Goal: Task Accomplishment & Management: Complete application form

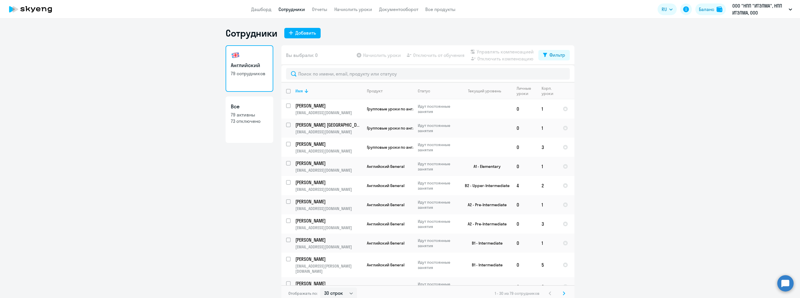
select select "30"
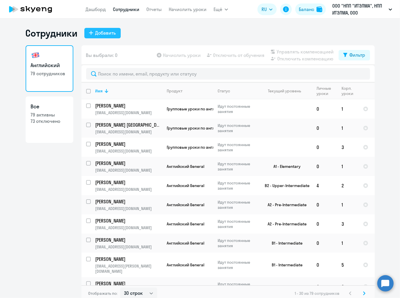
click at [97, 32] on div "Добавить" at bounding box center [105, 32] width 21 height 7
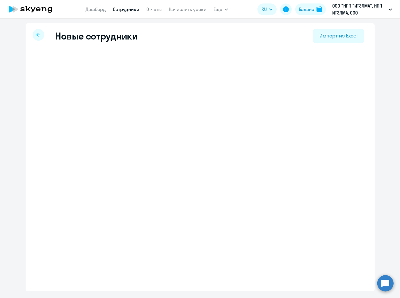
select select "english_adult_not_native_speaker"
select select "3"
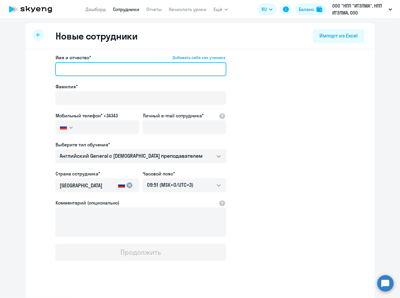
click at [80, 65] on input "Имя и отчество* Добавить себя как ученика" at bounding box center [140, 69] width 171 height 14
paste input "[PERSON_NAME]"
click at [78, 70] on input "[PERSON_NAME]" at bounding box center [140, 69] width 171 height 14
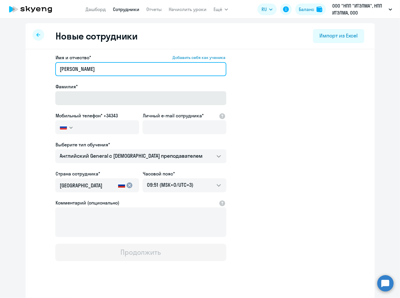
type input "[PERSON_NAME]"
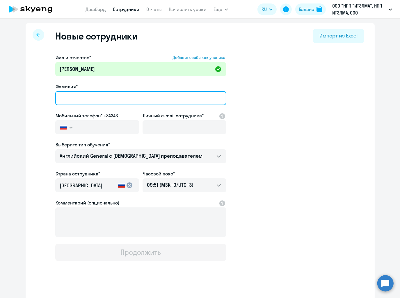
click at [82, 92] on input "Фамилия*" at bounding box center [140, 98] width 171 height 14
paste input "[PERSON_NAME]"
drag, startPoint x: 134, startPoint y: 99, endPoint x: 78, endPoint y: 98, distance: 56.4
click at [78, 98] on input "[PERSON_NAME]" at bounding box center [140, 98] width 171 height 14
type input "[PERSON_NAME]"
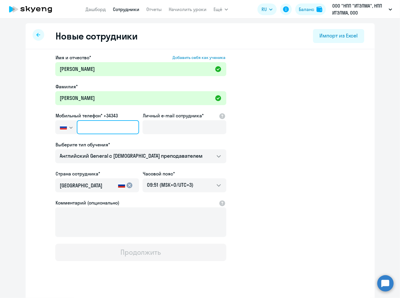
click at [104, 126] on input "text" at bounding box center [108, 127] width 62 height 14
paste input "[PHONE_NUMBER]"
type input "[PHONE_NUMBER]"
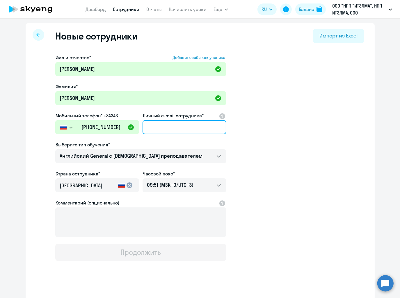
click at [176, 126] on input "Личный e-mail сотрудника*" at bounding box center [185, 127] width 84 height 14
paste input "[EMAIL_ADDRESS][DOMAIN_NAME]"
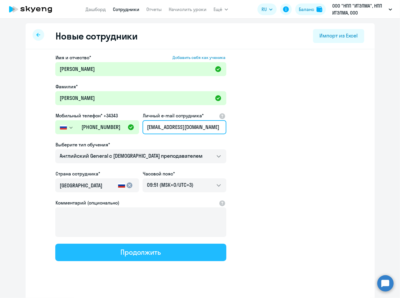
type input "[EMAIL_ADDRESS][DOMAIN_NAME]"
click at [172, 254] on button "Продолжить" at bounding box center [140, 252] width 171 height 17
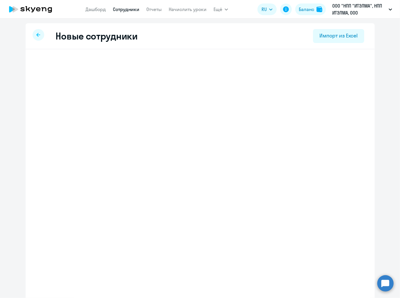
select select "english_adult_not_native_speaker"
select select "3"
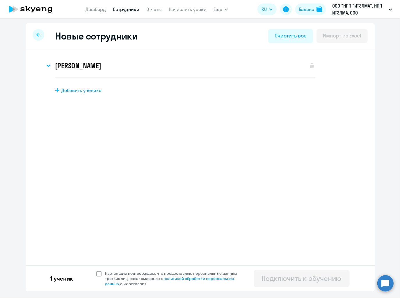
click at [98, 273] on span at bounding box center [98, 274] width 5 height 5
click at [96, 271] on input "Настоящим подтверждаю, что предоставляю персональные данные третьих лиц, ознако…" at bounding box center [96, 271] width 0 height 0
checkbox input "true"
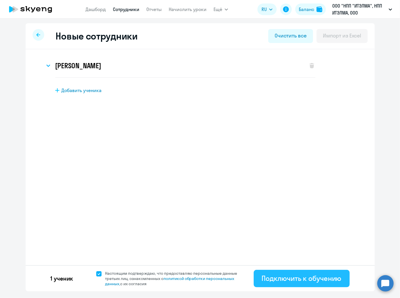
click at [264, 281] on div "Подключить к обучению" at bounding box center [302, 278] width 80 height 9
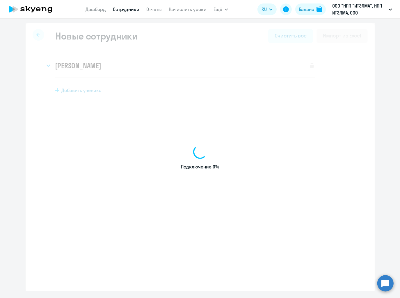
select select "english_adult_not_native_speaker"
select select "3"
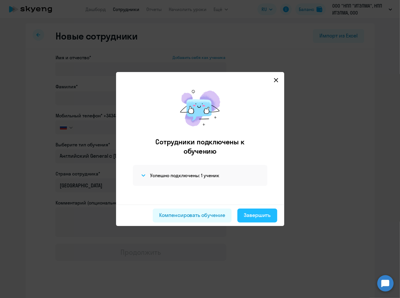
click at [262, 212] on div "Завершить" at bounding box center [257, 216] width 27 height 8
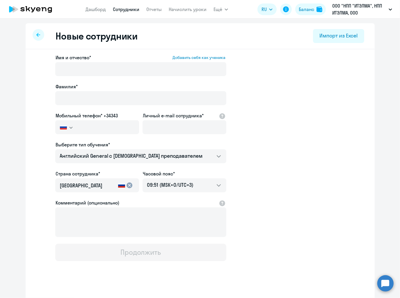
select select "30"
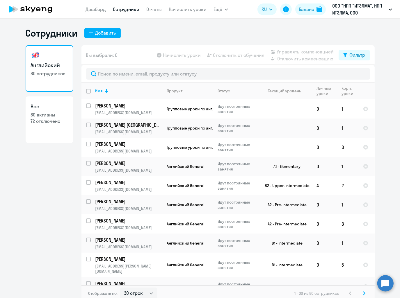
click at [122, 80] on div at bounding box center [227, 73] width 293 height 17
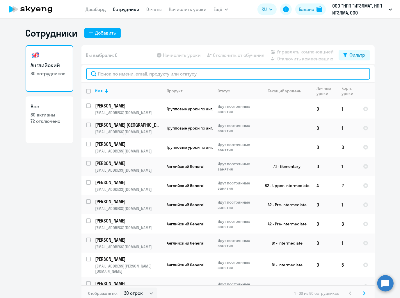
click at [123, 75] on input "text" at bounding box center [228, 74] width 284 height 12
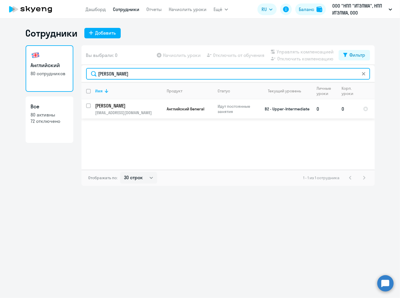
type input "[PERSON_NAME]"
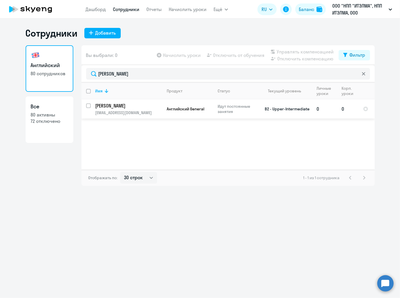
click at [131, 105] on p "[PERSON_NAME]" at bounding box center [128, 106] width 66 height 6
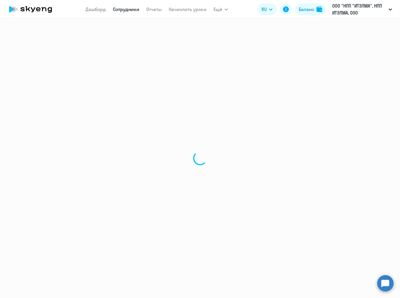
select select "english"
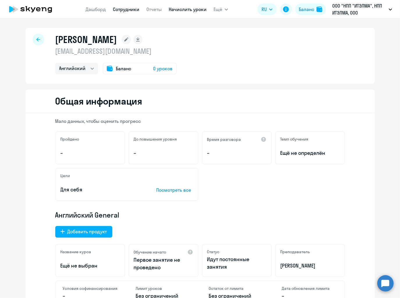
drag, startPoint x: 192, startPoint y: 10, endPoint x: 196, endPoint y: 10, distance: 4.4
click at [192, 10] on link "Начислить уроки" at bounding box center [188, 9] width 38 height 6
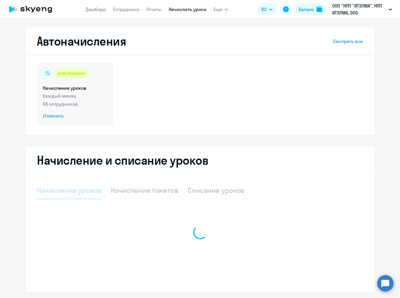
select select "10"
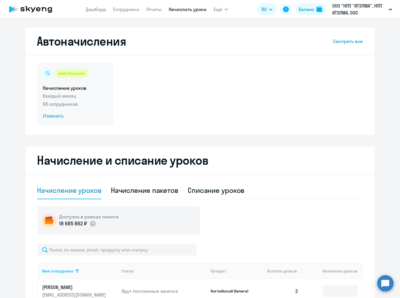
click at [53, 115] on span "Изменить" at bounding box center [75, 116] width 65 height 7
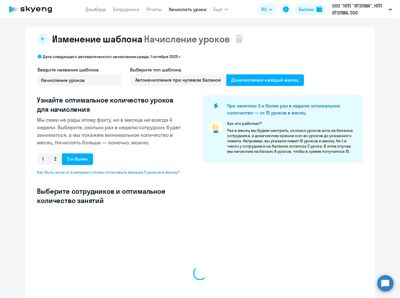
select select "10"
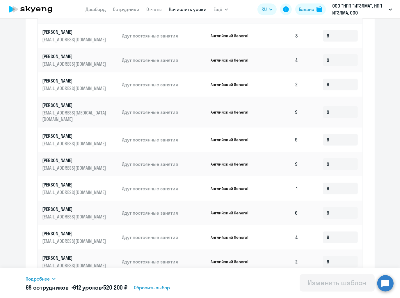
scroll to position [242, 0]
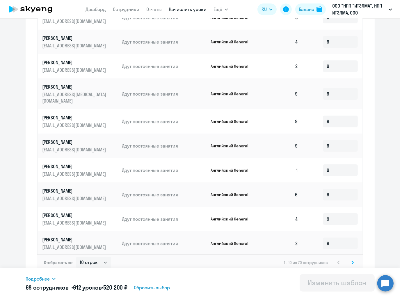
click at [349, 260] on svg-icon at bounding box center [352, 262] width 7 height 7
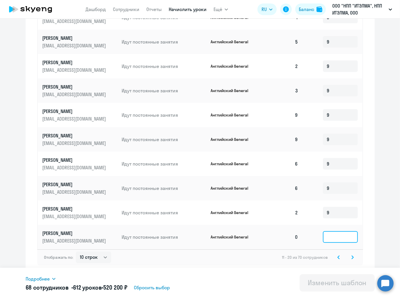
click at [348, 241] on input at bounding box center [340, 238] width 35 height 12
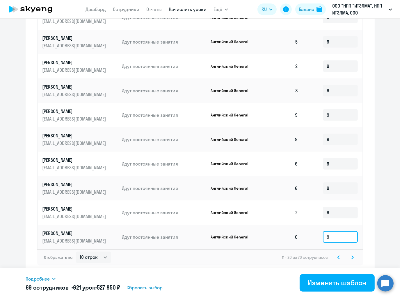
type input "9"
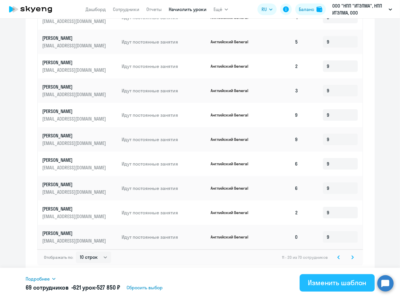
click at [341, 290] on button "Изменить шаблон" at bounding box center [337, 283] width 75 height 17
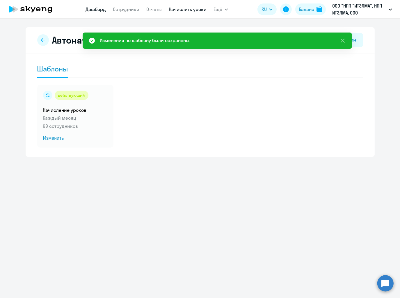
click at [101, 11] on link "Дашборд" at bounding box center [96, 9] width 20 height 6
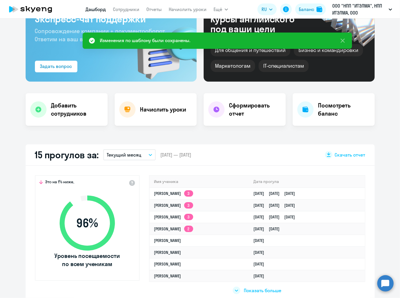
scroll to position [58, 0]
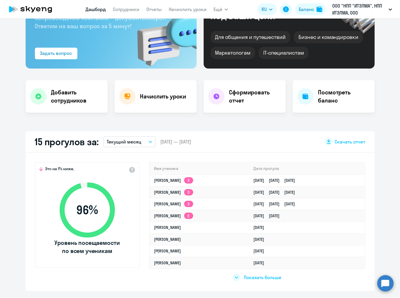
select select "30"
